Goal: Task Accomplishment & Management: Manage account settings

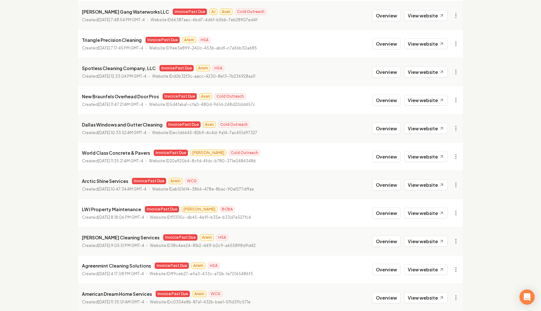
scroll to position [267, 0]
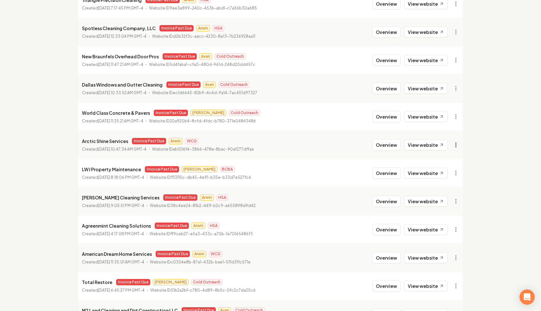
click at [449, 199] on link "View in Stripe" at bounding box center [441, 199] width 40 height 10
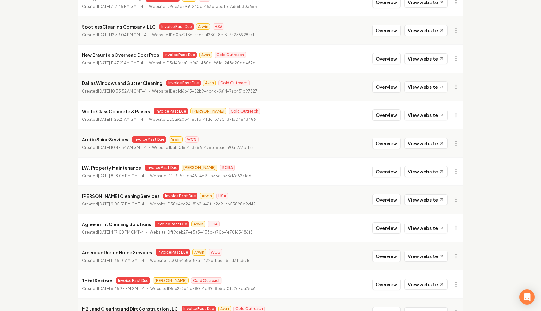
scroll to position [269, 0]
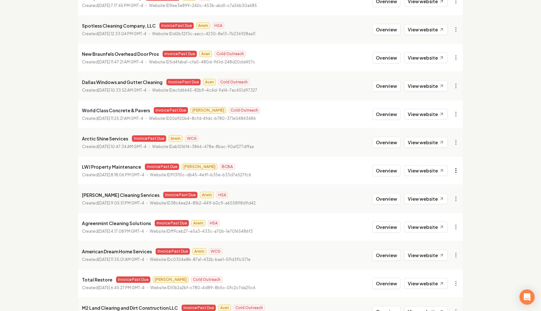
click at [441, 228] on link "View in Stripe" at bounding box center [441, 225] width 40 height 10
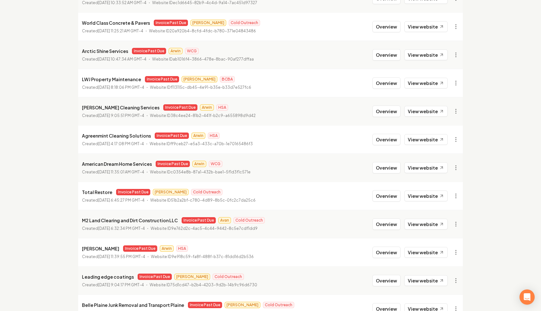
scroll to position [363, 0]
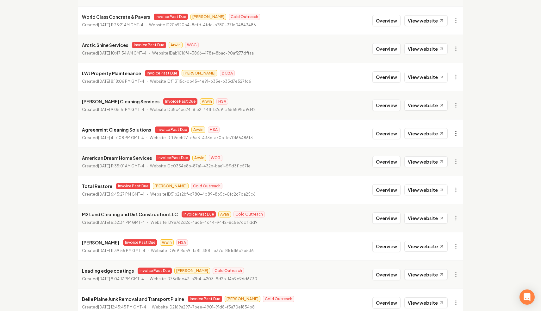
click at [452, 190] on link "View in Stripe" at bounding box center [441, 188] width 40 height 10
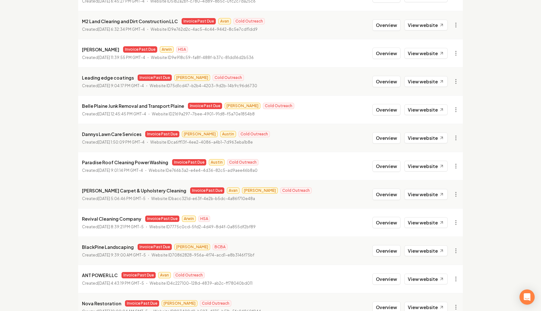
scroll to position [553, 0]
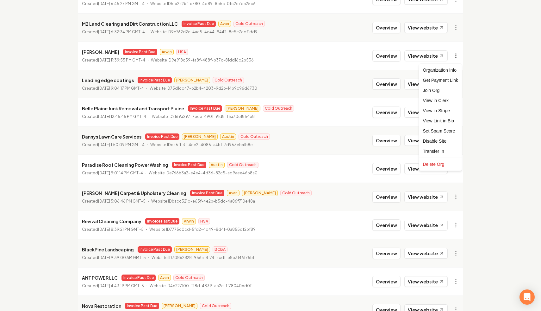
click at [447, 113] on link "View in Stripe" at bounding box center [441, 110] width 40 height 10
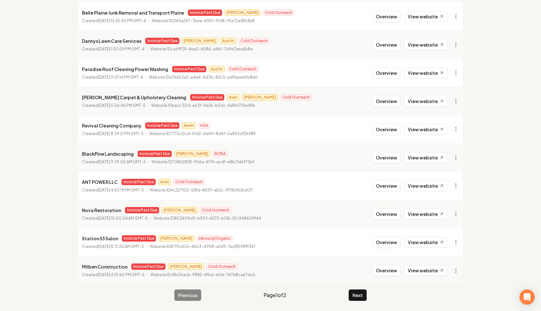
scroll to position [648, 0]
click at [451, 240] on link "View in Stripe" at bounding box center [441, 240] width 40 height 10
click at [360, 292] on button "Next" at bounding box center [358, 294] width 18 height 11
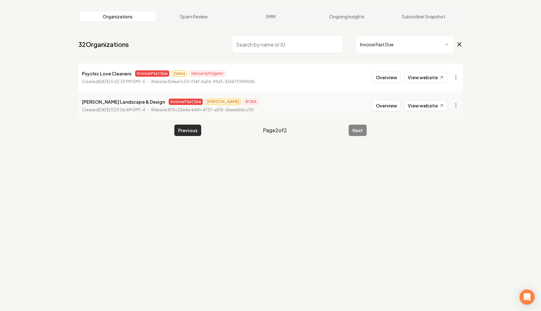
click at [182, 130] on button "Previous" at bounding box center [187, 129] width 27 height 11
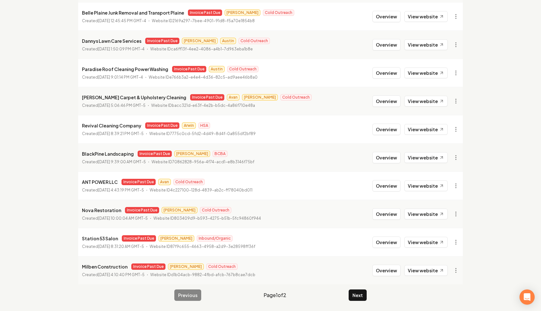
scroll to position [280, 0]
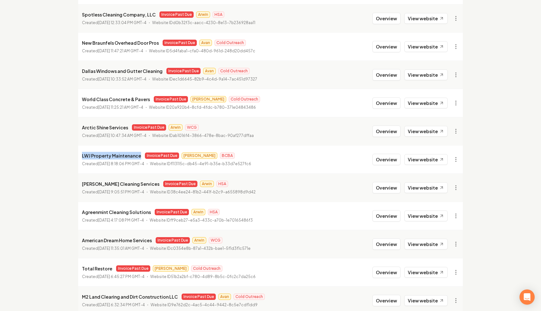
drag, startPoint x: 139, startPoint y: 155, endPoint x: 61, endPoint y: 154, distance: 78.2
click at [61, 154] on div "Organizations Spam Review SMM Ongoing Insights Subscriber Snapshot 32 Organizat…" at bounding box center [270, 211] width 541 height 935
copy p "LWJ Property Maintenance"
click at [361, 215] on li "Agreenmint Cleaning Solutions Invoice Past Due Arwin HSA Created [DATE] 4:17:08…" at bounding box center [270, 215] width 385 height 28
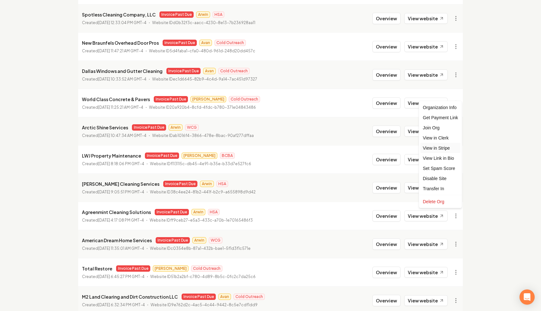
click at [448, 145] on link "View in Stripe" at bounding box center [441, 148] width 40 height 10
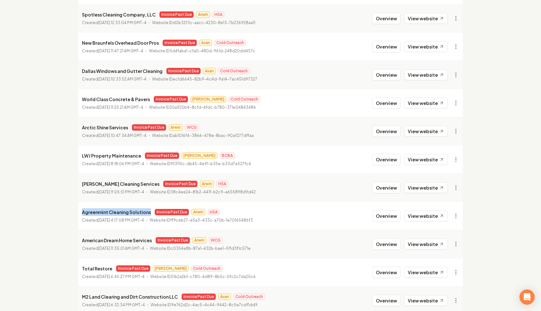
drag, startPoint x: 148, startPoint y: 213, endPoint x: 68, endPoint y: 201, distance: 81.0
click at [68, 201] on main "Organizations Spam Review SMM Ongoing Insights Subscriber Snapshot 32 Organizat…" at bounding box center [270, 211] width 405 height 935
copy p "Agreenmint Cleaning Solutions"
click at [141, 121] on li "Arctic Shine Services Invoice Past Due Arwin WCG Created [DATE] 10:47:34 AM GMT…" at bounding box center [270, 131] width 385 height 28
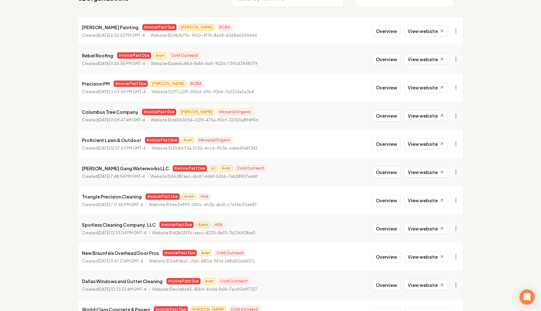
scroll to position [0, 0]
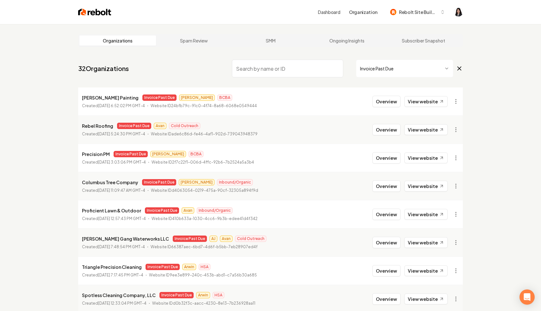
click at [79, 84] on nav "32 Organizations Invoice Past Due" at bounding box center [270, 71] width 385 height 28
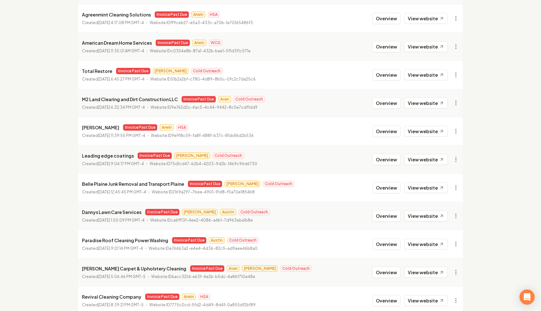
scroll to position [648, 0]
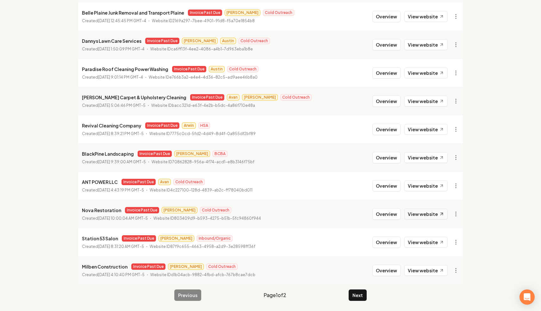
click at [434, 212] on link "View website" at bounding box center [426, 213] width 43 height 11
click at [356, 291] on button "Next" at bounding box center [358, 294] width 18 height 11
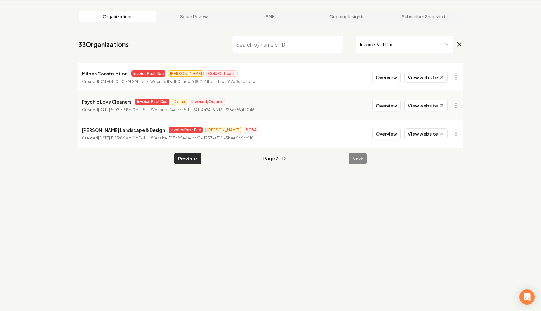
click at [194, 158] on button "Previous" at bounding box center [187, 158] width 27 height 11
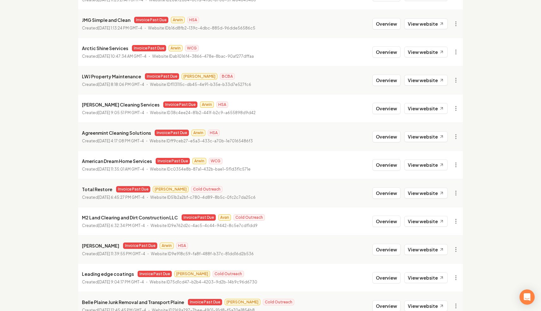
scroll to position [385, 0]
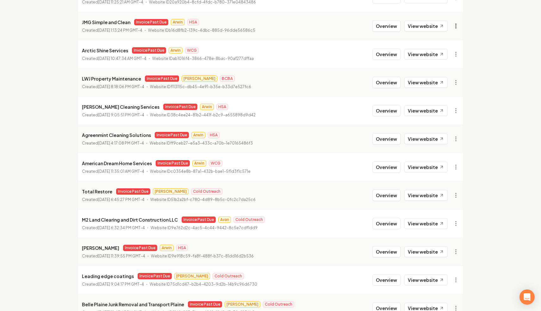
click at [445, 81] on link "View in Stripe" at bounding box center [441, 81] width 40 height 10
click at [427, 79] on link "View website" at bounding box center [426, 82] width 43 height 11
click at [450, 74] on link "View in Clerk" at bounding box center [441, 71] width 40 height 10
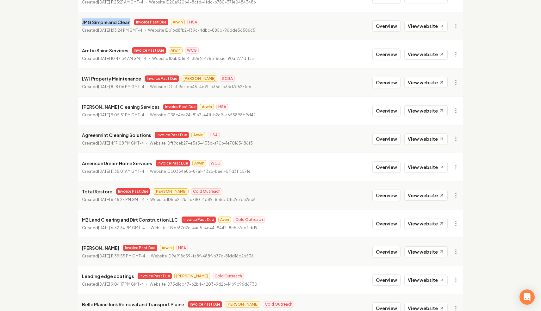
drag, startPoint x: 129, startPoint y: 23, endPoint x: 80, endPoint y: 23, distance: 48.8
click at [80, 23] on li "JMG Simple and Clean Invoice Past Due Arwin HSA Created [DATE] 1:13:24 PM GMT-4…" at bounding box center [270, 26] width 385 height 28
copy p "JMG Simple and Clean"
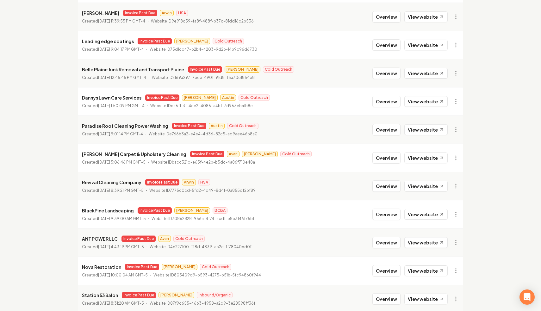
scroll to position [648, 0]
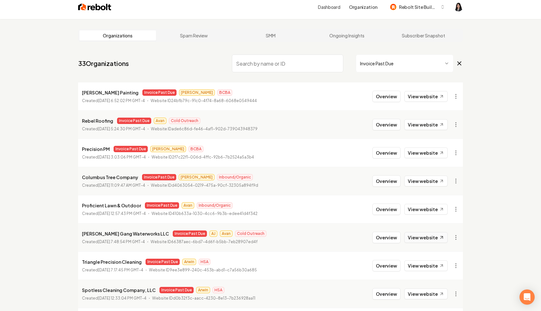
scroll to position [0, 0]
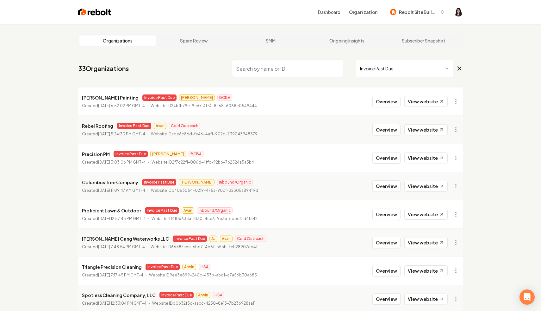
click at [459, 67] on icon at bounding box center [459, 69] width 7 height 8
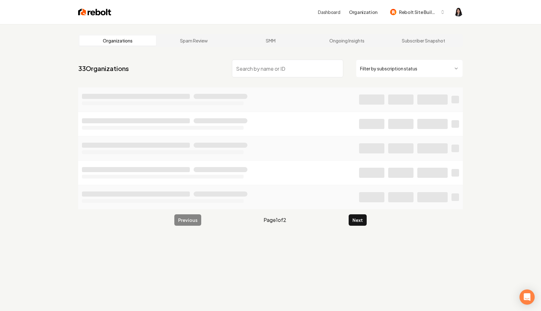
click at [274, 66] on input "search" at bounding box center [287, 69] width 111 height 18
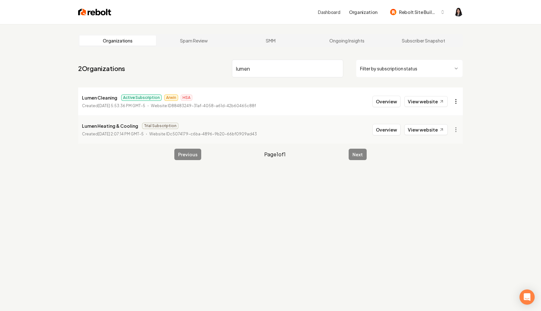
type input "lumen"
click at [454, 99] on html "Dashboard Organization Rebolt Site Builder Organizations Spam Review SMM Ongoin…" at bounding box center [270, 155] width 541 height 311
click at [449, 157] on link "View in Stripe" at bounding box center [441, 156] width 40 height 10
click at [391, 65] on html "Dashboard Organization Rebolt Site Builder Organizations Spam Review SMM Ongoin…" at bounding box center [270, 155] width 541 height 311
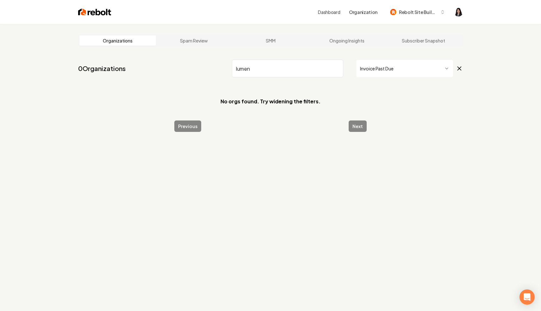
click at [336, 67] on input "lumen" at bounding box center [287, 69] width 111 height 18
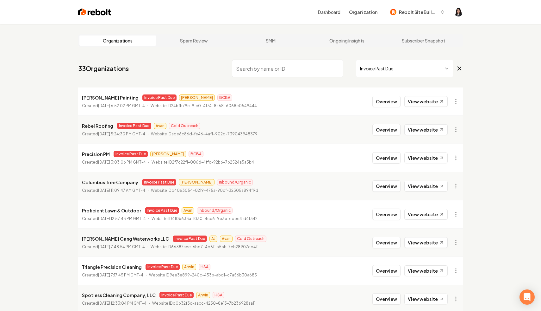
click at [458, 66] on icon at bounding box center [459, 69] width 7 height 8
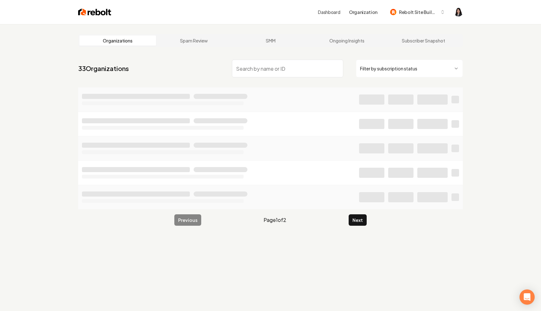
click at [306, 68] on input "search" at bounding box center [287, 69] width 111 height 18
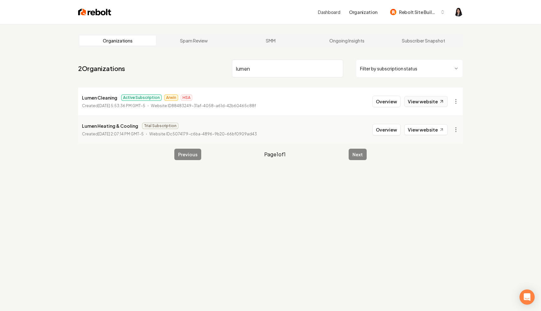
type input "lumen"
click at [435, 105] on link "View website" at bounding box center [426, 101] width 43 height 11
